Goal: Transaction & Acquisition: Purchase product/service

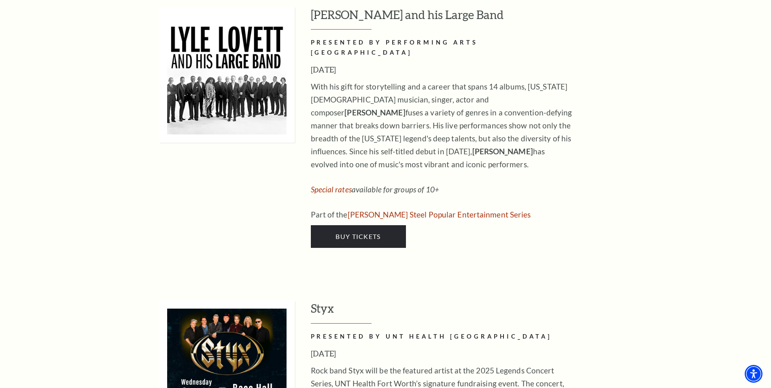
scroll to position [1007, 0]
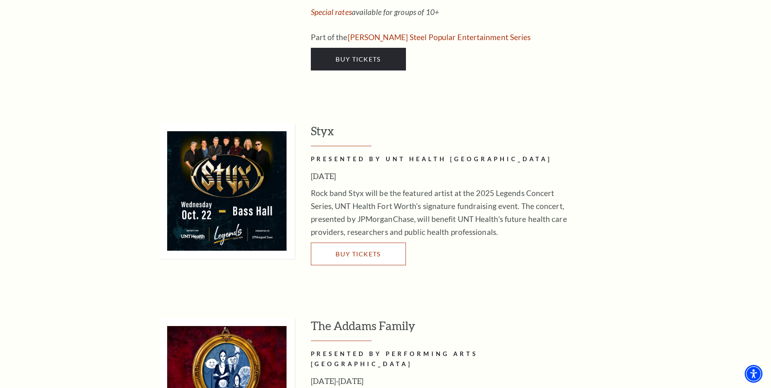
click at [351, 243] on link "Buy Tickets" at bounding box center [358, 254] width 95 height 23
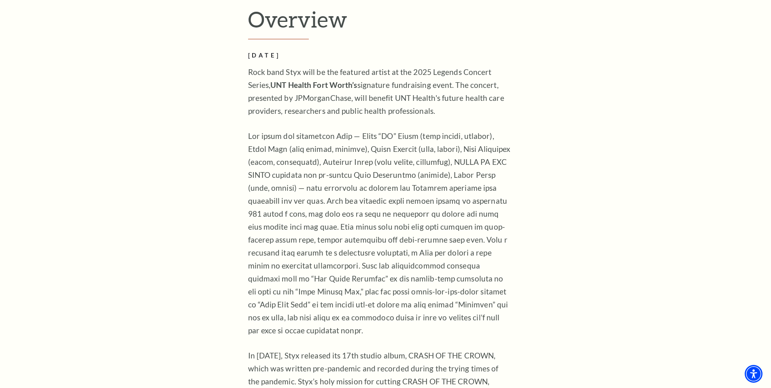
scroll to position [599, 0]
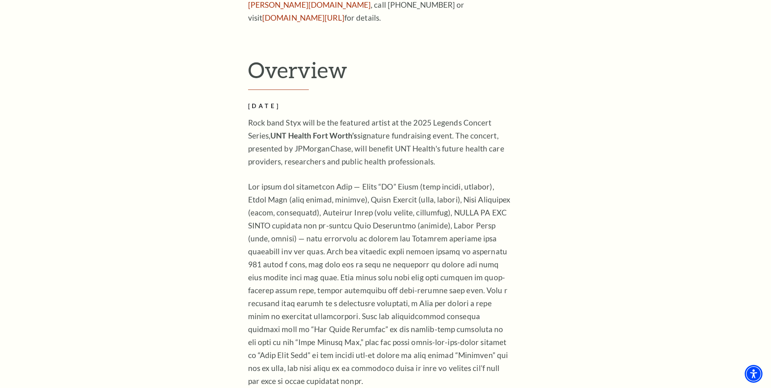
drag, startPoint x: 262, startPoint y: 122, endPoint x: 268, endPoint y: 122, distance: 5.7
click at [270, 131] on strong "UNT Health Fort Worth’s" at bounding box center [313, 135] width 87 height 9
drag, startPoint x: 411, startPoint y: 108, endPoint x: 330, endPoint y: 124, distance: 83.0
click at [331, 120] on p "Rock band Styx will be the featured artist at the 2025 Legends Concert Series, …" at bounding box center [379, 142] width 263 height 52
drag, startPoint x: 337, startPoint y: 125, endPoint x: 327, endPoint y: 126, distance: 10.3
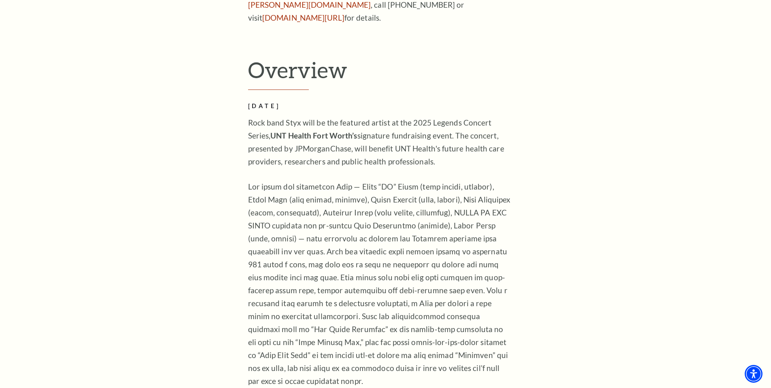
click at [337, 125] on p "Rock band Styx will be the featured artist at the 2025 Legends Concert Series, …" at bounding box center [379, 142] width 263 height 52
drag, startPoint x: 248, startPoint y: 121, endPoint x: 429, endPoint y: 124, distance: 180.6
click at [429, 124] on p "Rock band Styx will be the featured artist at the 2025 Legends Concert Series, …" at bounding box center [379, 142] width 263 height 52
copy p "UNT Health Fort Worth’s signature fundraising event"
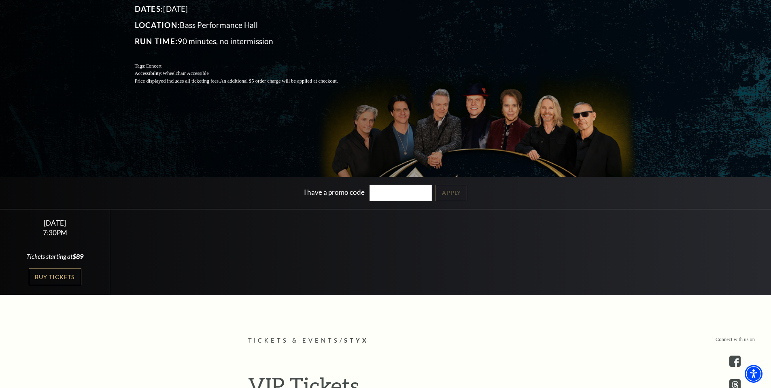
scroll to position [46, 0]
